Goal: Information Seeking & Learning: Check status

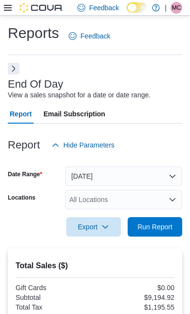
scroll to position [1262, 0]
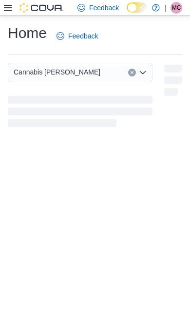
click at [7, 15] on div at bounding box center [33, 7] width 59 height 15
click at [7, 11] on icon at bounding box center [8, 8] width 8 height 8
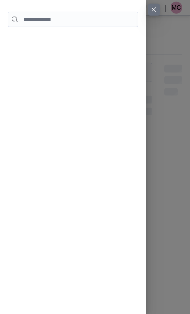
scroll to position [62, 0]
click at [154, 14] on button "Close this dialog" at bounding box center [154, 10] width 12 height 12
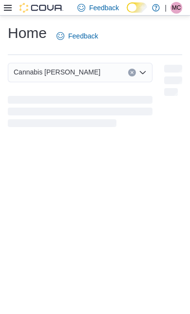
click at [4, 15] on div at bounding box center [33, 7] width 59 height 15
click at [11, 11] on icon at bounding box center [8, 8] width 8 height 8
click at [153, 16] on link at bounding box center [156, 7] width 10 height 19
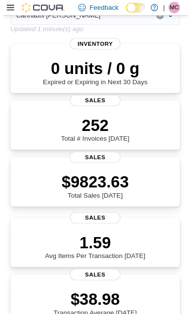
scroll to position [66, 0]
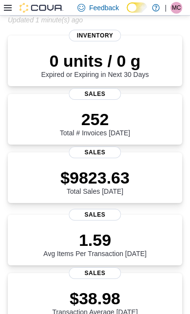
click at [7, 7] on icon at bounding box center [8, 8] width 8 height 8
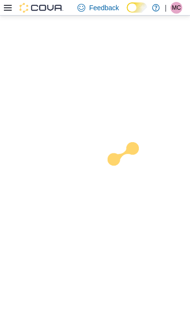
scroll to position [62, 0]
click at [38, 273] on div at bounding box center [95, 165] width 190 height 298
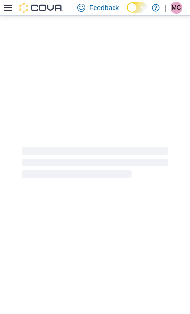
click at [6, 8] on icon at bounding box center [8, 8] width 8 height 8
click at [24, 264] on div at bounding box center [95, 165] width 190 height 298
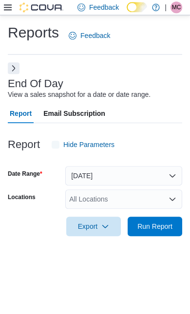
scroll to position [22, 0]
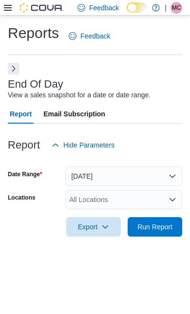
click at [165, 222] on span "Run Report" at bounding box center [154, 227] width 35 height 10
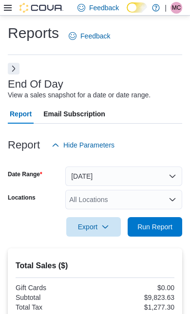
click at [169, 180] on button "Today" at bounding box center [123, 175] width 117 height 19
click at [45, 230] on div "Export Run Report" at bounding box center [95, 226] width 174 height 19
click at [142, 202] on div "All Locations" at bounding box center [123, 199] width 117 height 19
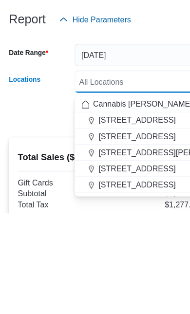
click at [134, 242] on span "123 Garafraxa St S." at bounding box center [119, 247] width 67 height 10
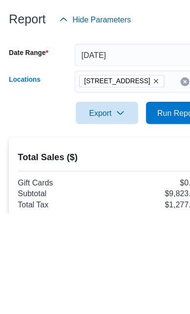
click at [144, 135] on div "Report Hide Parameters" at bounding box center [95, 144] width 174 height 19
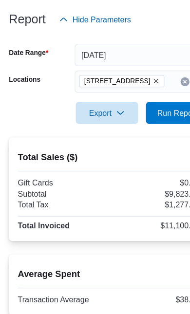
click at [154, 128] on span "Run Report" at bounding box center [154, 137] width 43 height 19
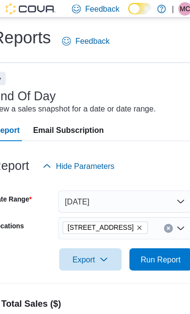
click at [133, 202] on icon "Remove 123 Garafraxa St S. from selection in this group" at bounding box center [136, 199] width 6 height 6
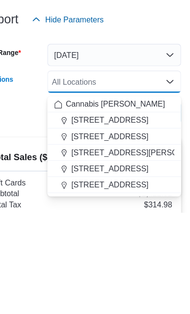
click at [134, 256] on span "17 Albert Street Southampton" at bounding box center [148, 261] width 124 height 10
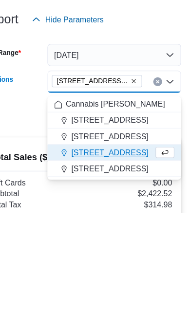
click at [138, 135] on div "Report Hide Parameters" at bounding box center [95, 144] width 174 height 19
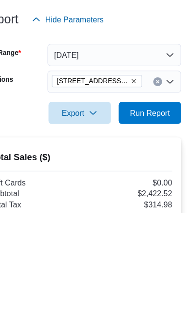
scroll to position [89, 0]
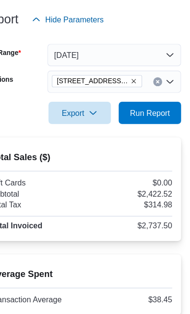
click at [144, 128] on span "Run Report" at bounding box center [154, 137] width 43 height 19
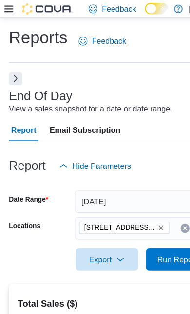
click at [138, 201] on button "Remove 17 Albert Street Southampton from selection in this group" at bounding box center [141, 199] width 6 height 6
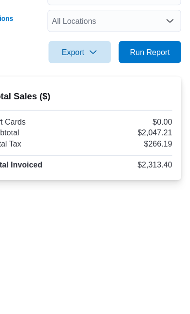
scroll to position [43, 0]
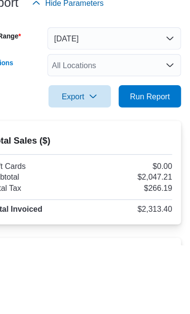
click at [120, 147] on div "All Locations Combo box. Selected. Combo box input. All Locations. Type some te…" at bounding box center [123, 156] width 117 height 19
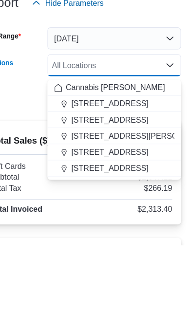
click at [101, 242] on span "600 Berford St." at bounding box center [119, 247] width 67 height 10
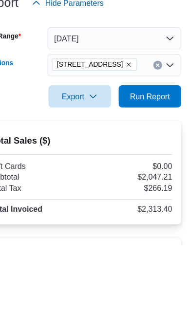
click at [136, 112] on div at bounding box center [95, 118] width 174 height 12
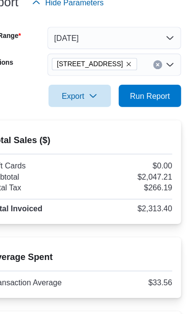
click at [140, 100] on span "Run Report" at bounding box center [154, 105] width 35 height 10
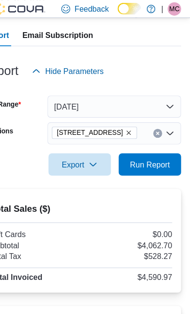
scroll to position [73, 0]
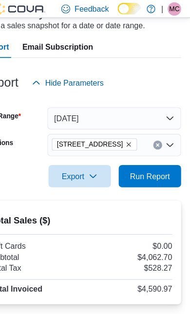
click at [134, 128] on icon "Remove 600 Berford St. from selection in this group" at bounding box center [136, 126] width 4 height 4
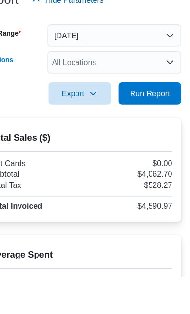
click at [123, 117] on div "All Locations Combo box. Selected. Combo box input. All Locations. Type some te…" at bounding box center [123, 126] width 117 height 19
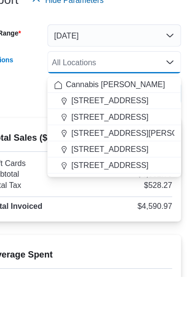
click at [101, 198] on span "236 8th St E." at bounding box center [119, 203] width 67 height 10
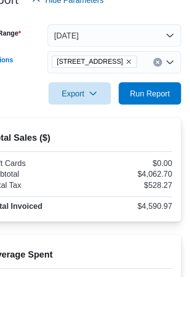
click at [140, 82] on div at bounding box center [95, 88] width 174 height 12
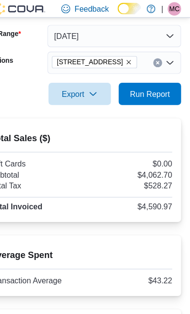
click at [140, 87] on span "Run Report" at bounding box center [154, 82] width 35 height 10
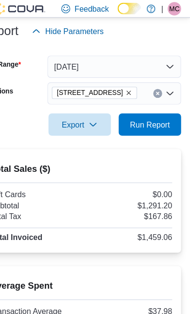
scroll to position [116, 0]
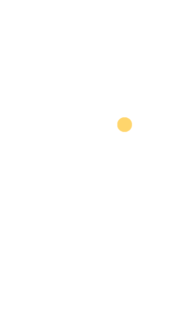
scroll to position [39, 24]
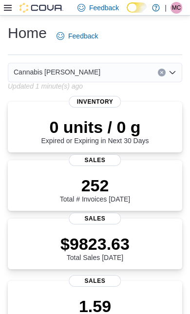
click at [6, 15] on div at bounding box center [33, 7] width 59 height 15
click at [6, 12] on icon at bounding box center [8, 8] width 8 height 8
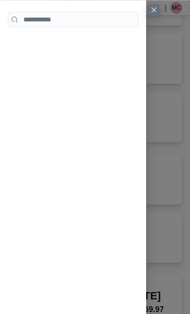
scroll to position [127, 0]
click at [151, 13] on button "Close this dialog" at bounding box center [154, 10] width 12 height 12
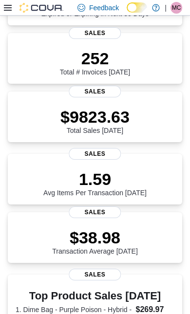
click at [11, 10] on icon at bounding box center [8, 8] width 8 height 8
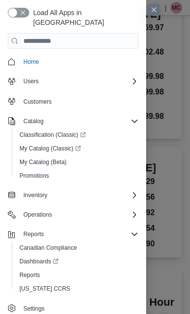
scroll to position [408, 0]
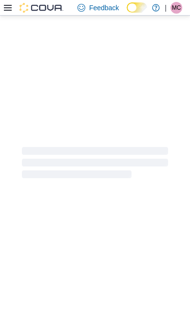
click at [130, 248] on div at bounding box center [95, 165] width 190 height 298
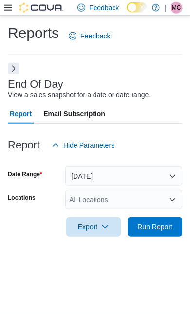
scroll to position [22, 0]
click at [15, 63] on button "Next" at bounding box center [14, 69] width 12 height 12
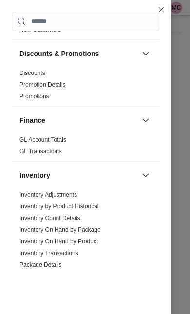
scroll to position [0, 0]
click at [163, 16] on div "Cash Management Cash Management Cash Out Details Compliance OCS Transaction Sub…" at bounding box center [85, 139] width 171 height 278
click at [167, 11] on div "Cash Management Cash Management Cash Out Details Compliance OCS Transaction Sub…" at bounding box center [85, 139] width 171 height 278
click at [162, 11] on button "Close this dialog" at bounding box center [161, 10] width 12 height 12
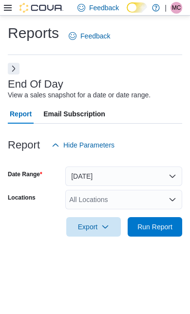
click at [4, 12] on icon at bounding box center [8, 8] width 8 height 8
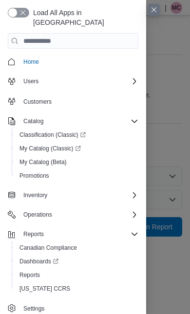
click at [133, 190] on div "Inventory" at bounding box center [78, 195] width 119 height 12
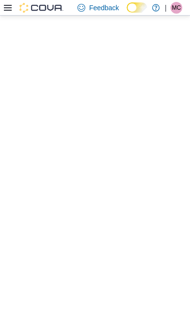
click at [47, 283] on div at bounding box center [95, 165] width 190 height 298
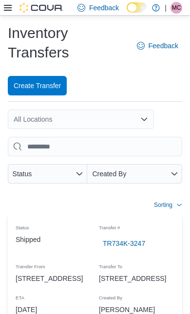
click at [9, 11] on icon at bounding box center [8, 8] width 8 height 6
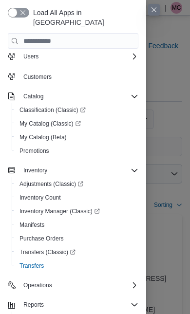
scroll to position [24, 0]
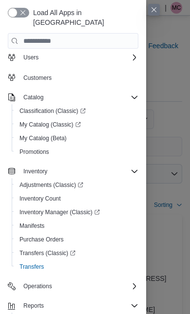
click at [65, 249] on span "Transfers (Classic)" at bounding box center [47, 253] width 56 height 8
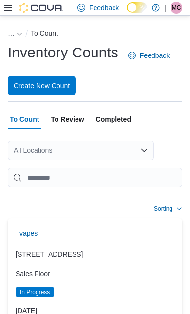
click at [8, 10] on icon at bounding box center [8, 8] width 8 height 8
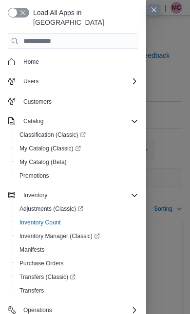
click at [133, 191] on icon "Complex example" at bounding box center [134, 195] width 8 height 8
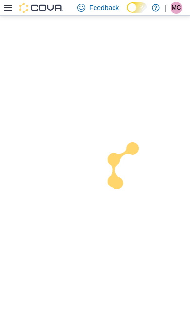
click at [38, 265] on div at bounding box center [95, 165] width 190 height 298
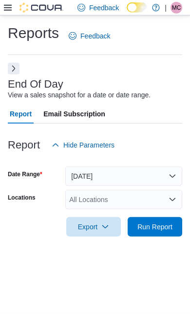
scroll to position [14, 0]
click at [11, 78] on h3 "End Of Day" at bounding box center [35, 84] width 55 height 12
click at [162, 222] on span "Run Report" at bounding box center [154, 227] width 35 height 10
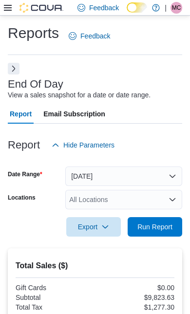
click at [14, 69] on button "Next" at bounding box center [14, 69] width 12 height 12
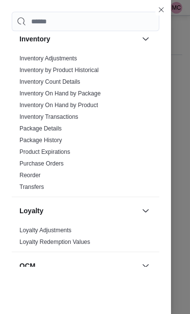
scroll to position [429, 0]
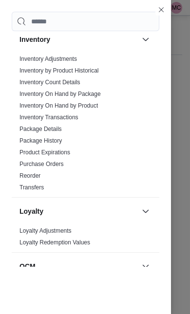
click at [88, 105] on link "Inventory On Hand by Product" at bounding box center [58, 105] width 78 height 7
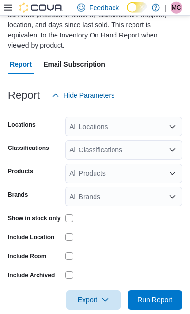
scroll to position [108, 0]
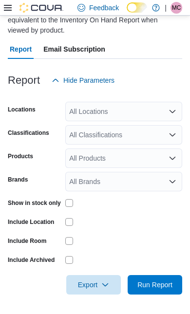
click at [159, 281] on span "Run Report" at bounding box center [154, 285] width 35 height 10
